Goal: Information Seeking & Learning: Learn about a topic

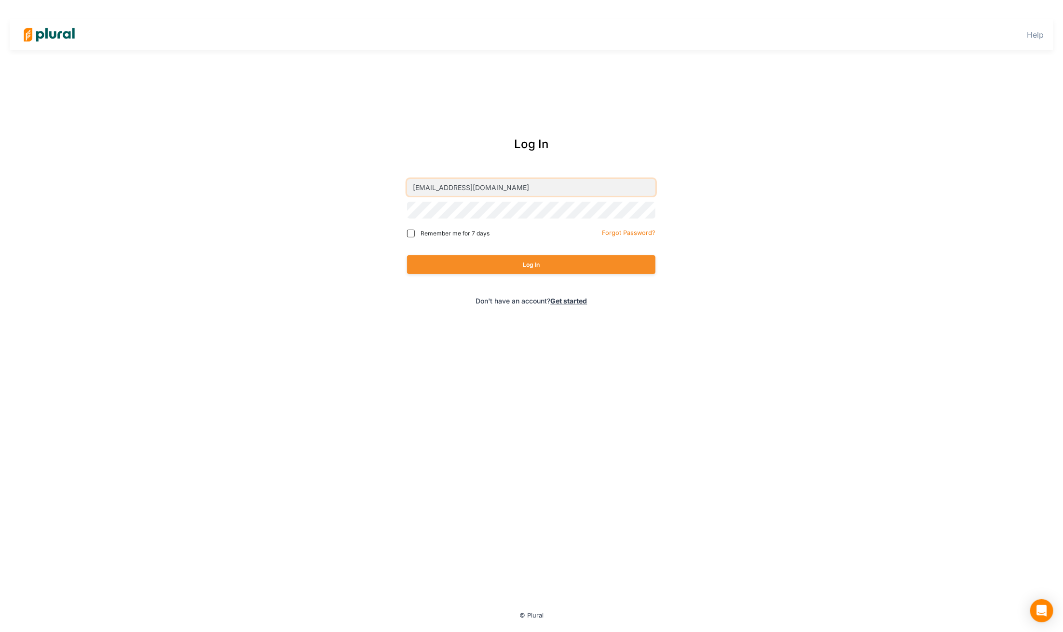
type input "[EMAIL_ADDRESS][DOMAIN_NAME]"
click at [507, 264] on button "Log In" at bounding box center [531, 264] width 248 height 19
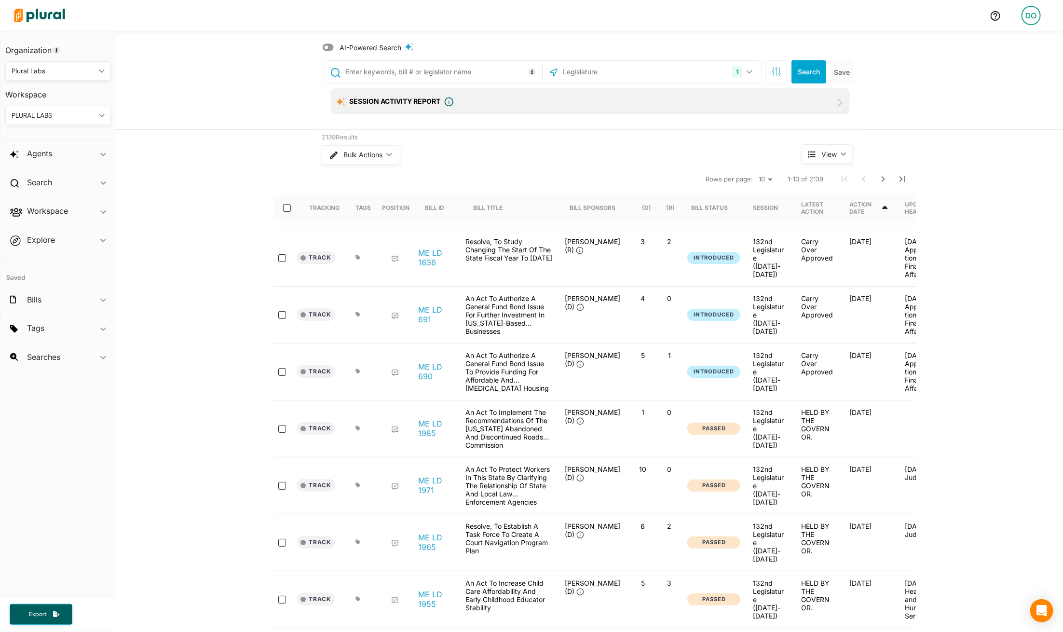
click at [584, 75] on input "text" at bounding box center [613, 72] width 103 height 18
click at [746, 74] on button "1" at bounding box center [743, 72] width 30 height 18
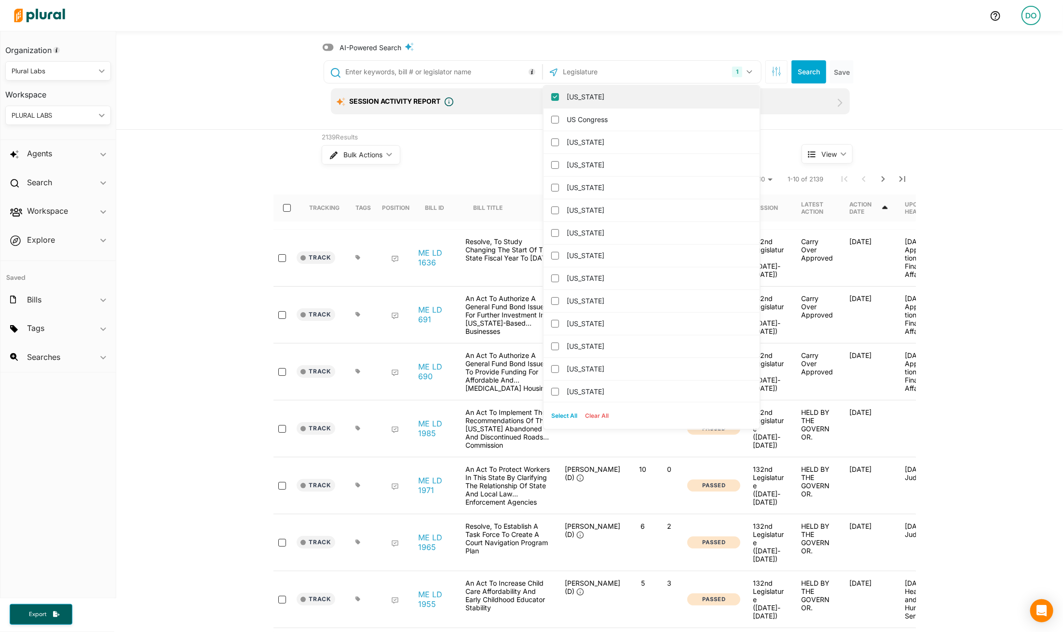
click at [551, 96] on input "[US_STATE]" at bounding box center [555, 97] width 8 height 8
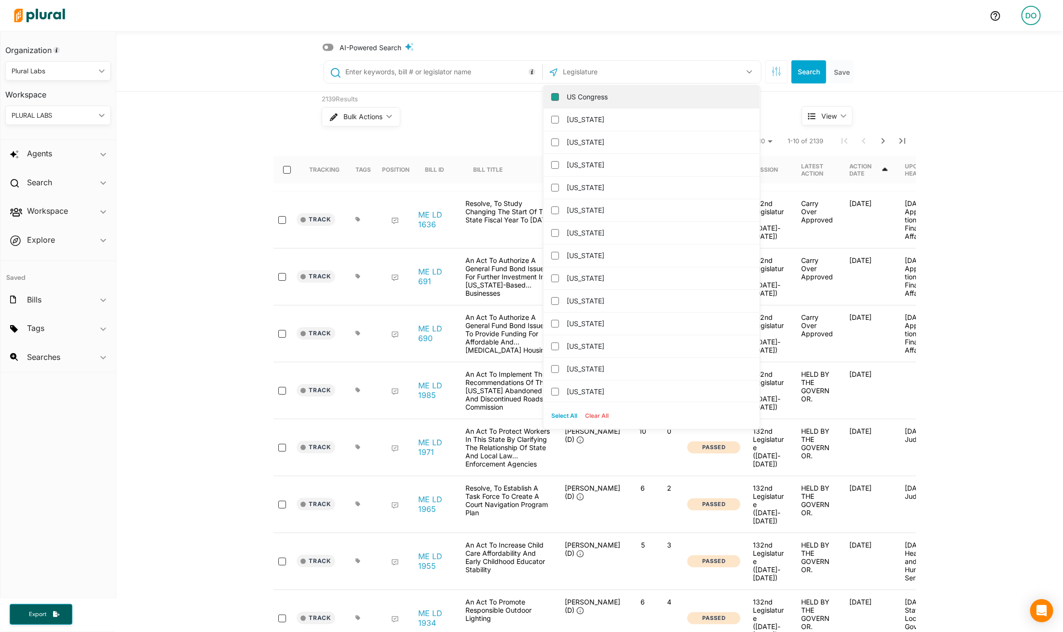
click at [555, 95] on input "US Congress" at bounding box center [555, 97] width 8 height 8
checkbox input "true"
click at [801, 80] on button "Search" at bounding box center [808, 71] width 35 height 23
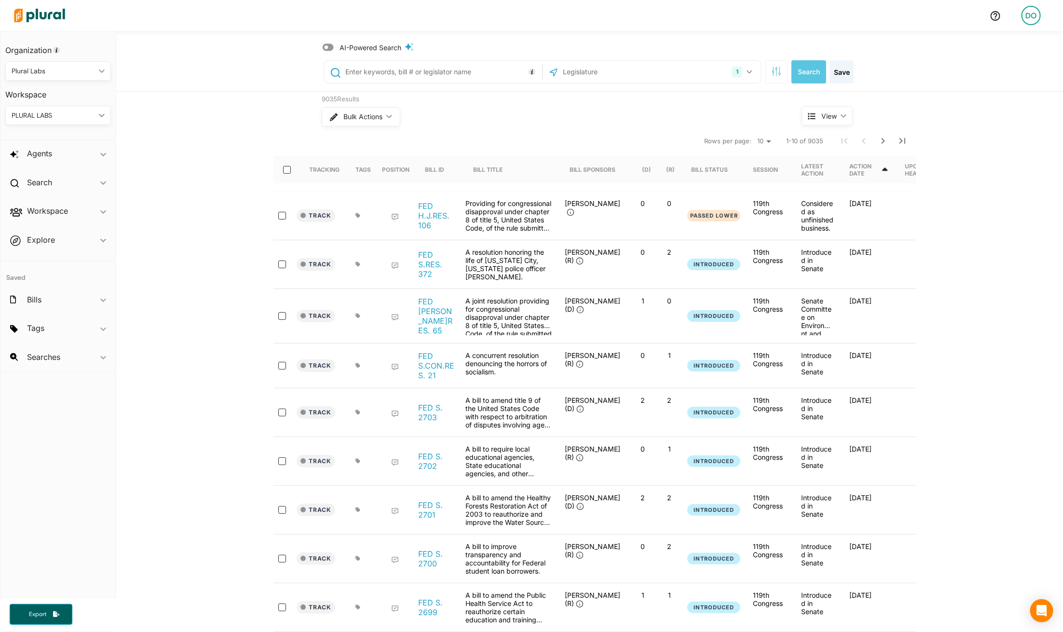
click at [421, 67] on input "text" at bounding box center [441, 72] width 195 height 18
click at [444, 388] on div "Track FED S. 2703 A bill to amend title 9 of the United States Code with respec…" at bounding box center [609, 412] width 672 height 49
click at [394, 76] on input "text" at bounding box center [441, 72] width 195 height 18
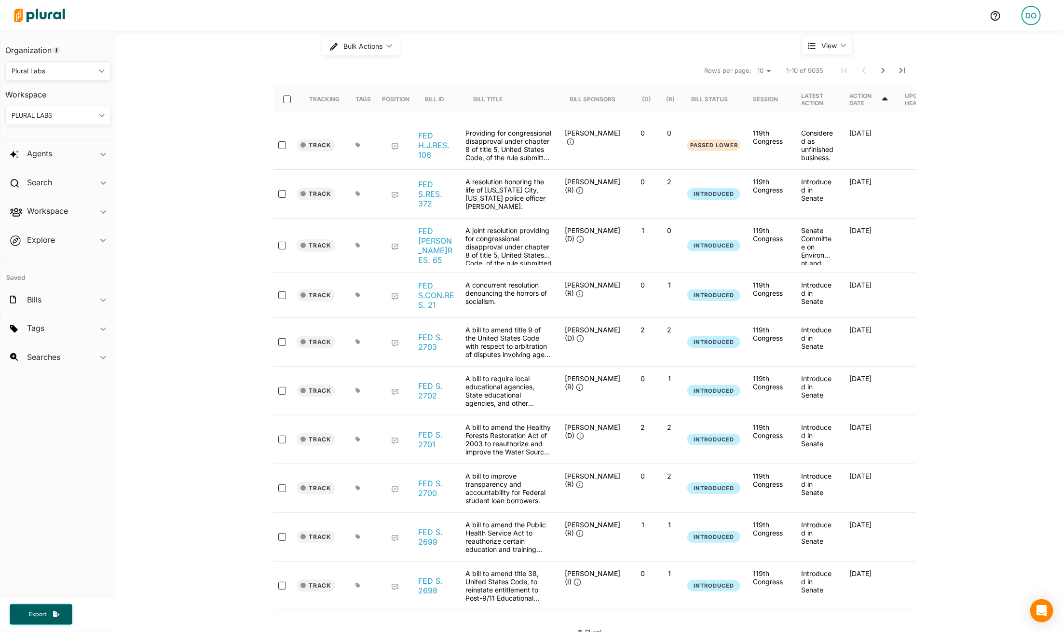
scroll to position [64, 0]
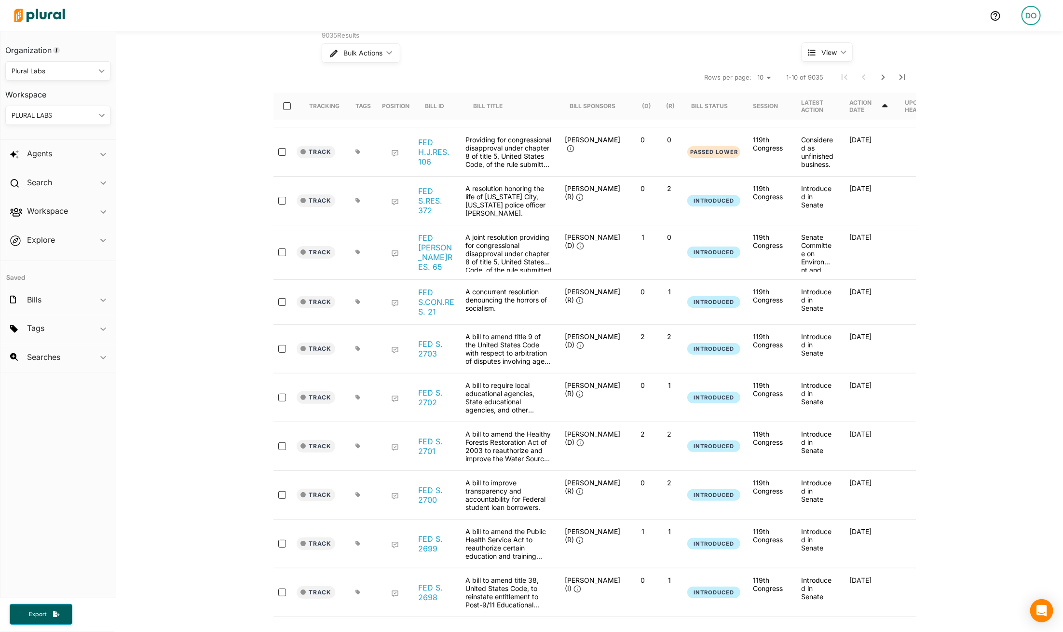
click at [461, 527] on div "A bill to amend the Public Health Service Act to reauthorize certain education …" at bounding box center [509, 543] width 96 height 33
click at [425, 485] on link "FED S. 2700" at bounding box center [436, 494] width 37 height 19
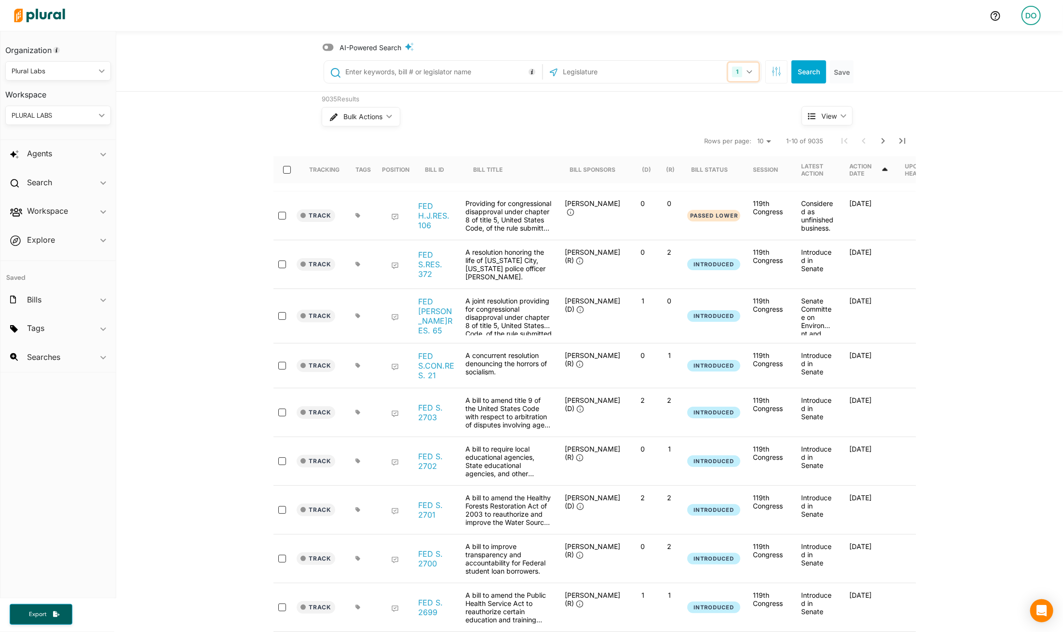
click at [751, 63] on button "1" at bounding box center [743, 72] width 30 height 18
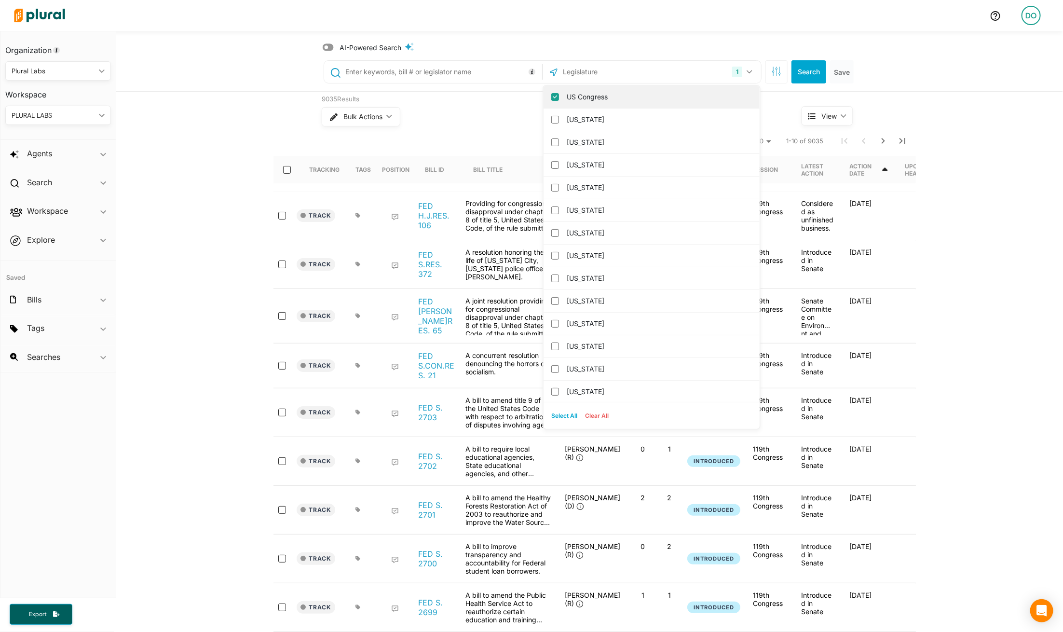
click at [554, 94] on input "US Congress" at bounding box center [555, 97] width 8 height 8
checkbox input "false"
click at [571, 64] on input "text" at bounding box center [613, 72] width 103 height 18
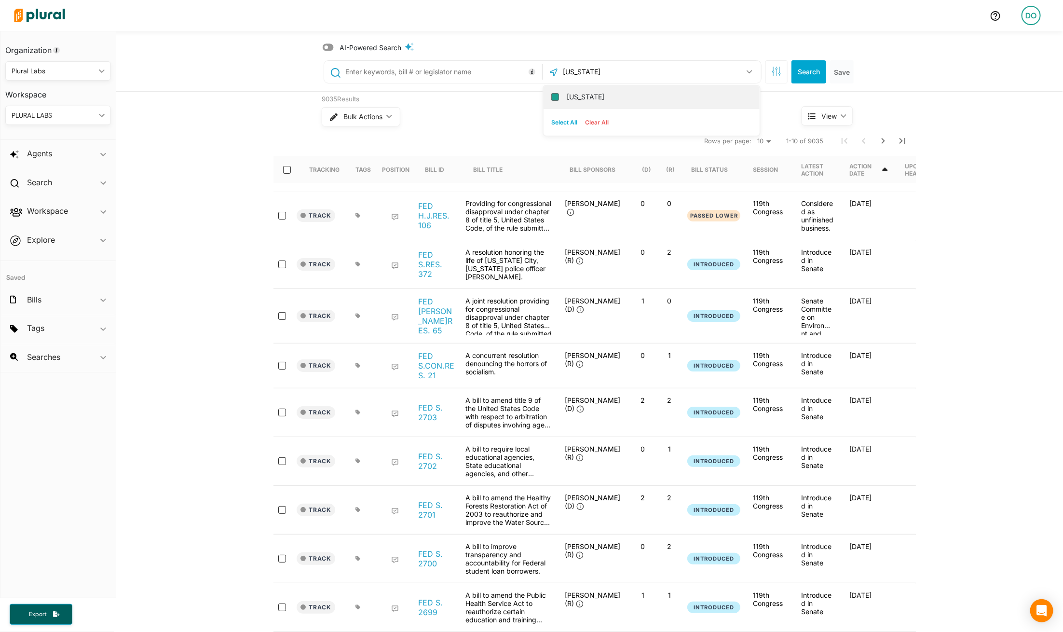
type input "[US_STATE]"
click at [555, 98] on input "[US_STATE]" at bounding box center [555, 97] width 8 height 8
checkbox input "true"
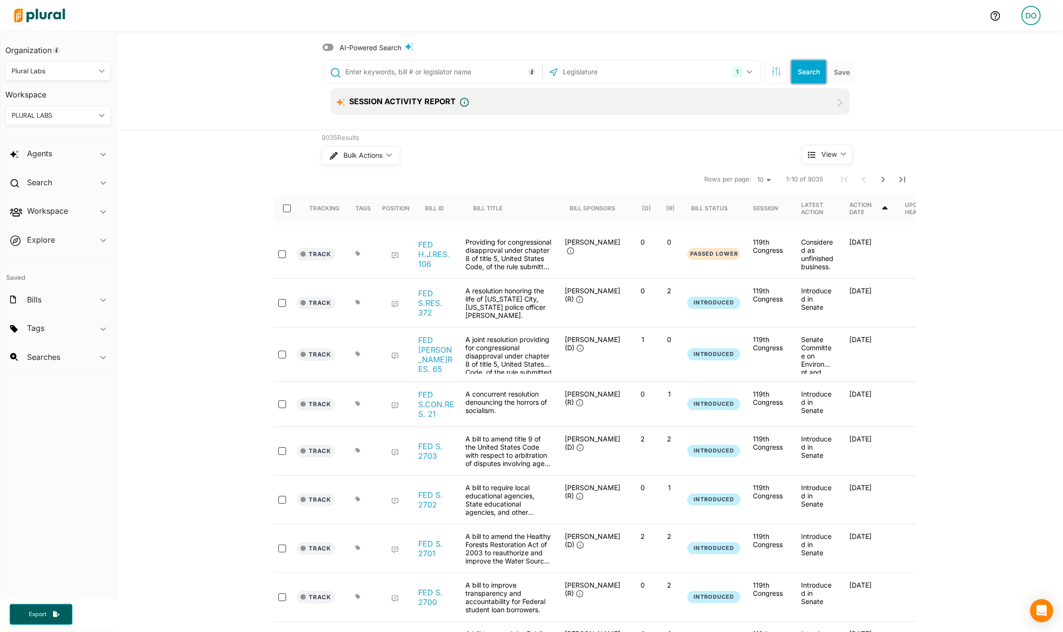
click at [808, 74] on button "Search" at bounding box center [808, 71] width 35 height 23
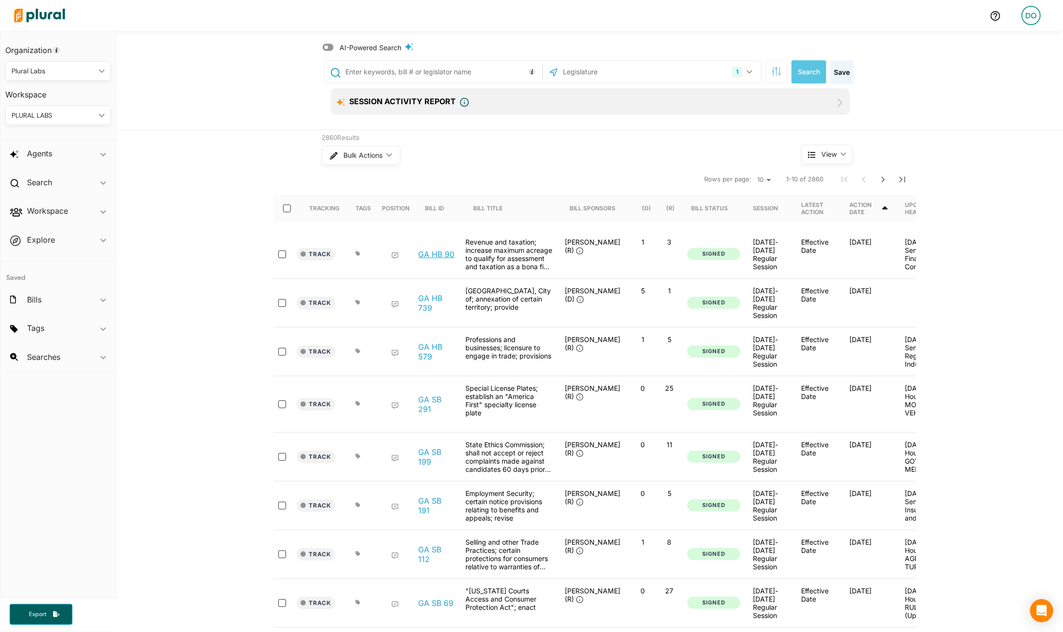
click at [441, 255] on link "GA HB 90" at bounding box center [436, 254] width 36 height 10
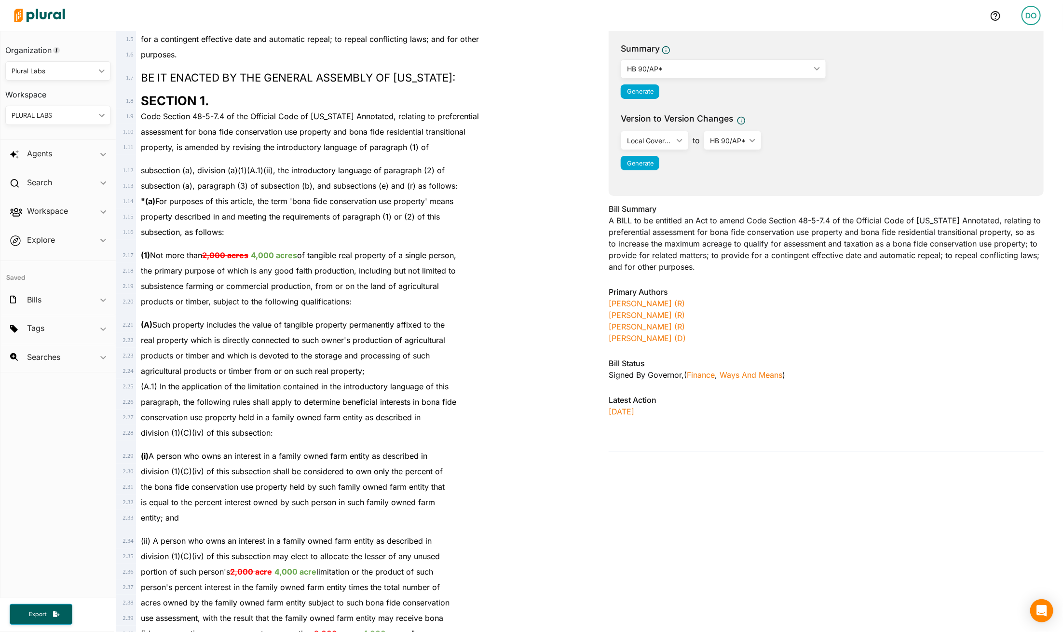
scroll to position [35, 0]
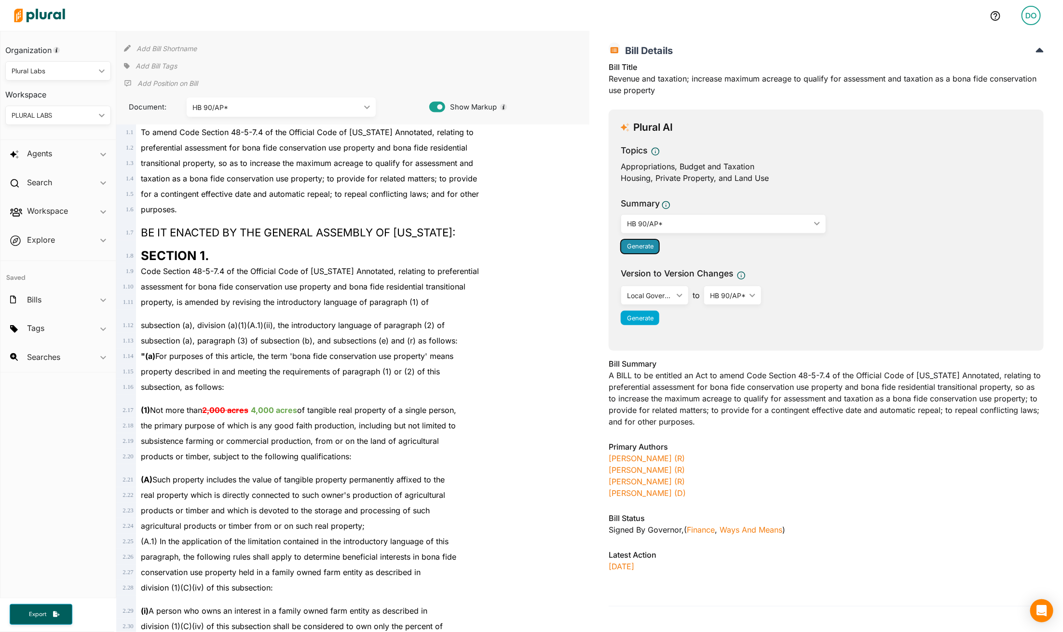
click at [642, 245] on span "Generate" at bounding box center [640, 246] width 27 height 7
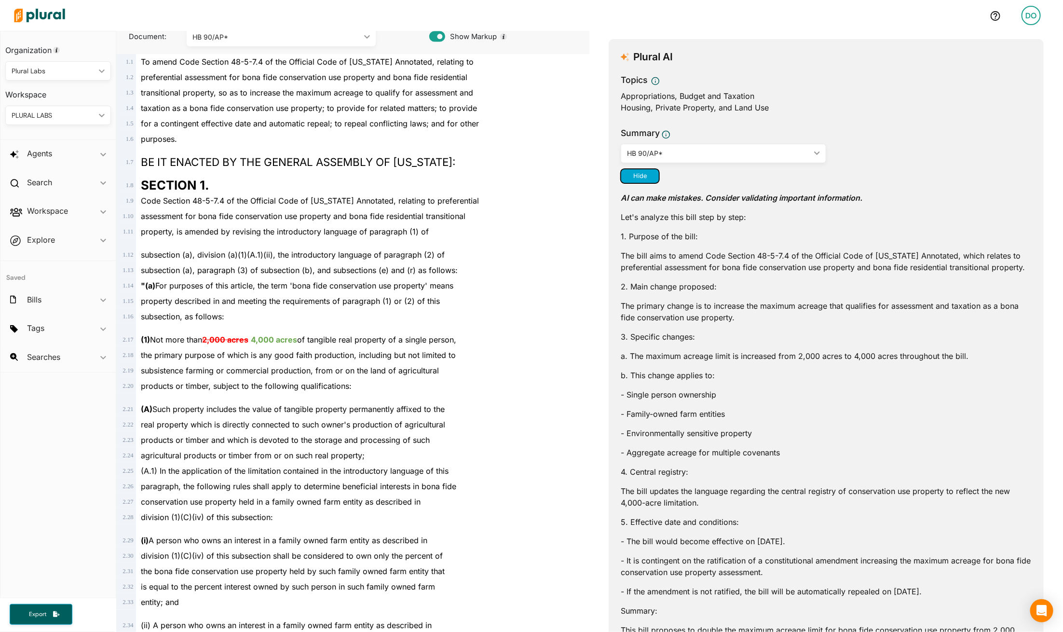
scroll to position [0, 0]
